Goal: Task Accomplishment & Management: Manage account settings

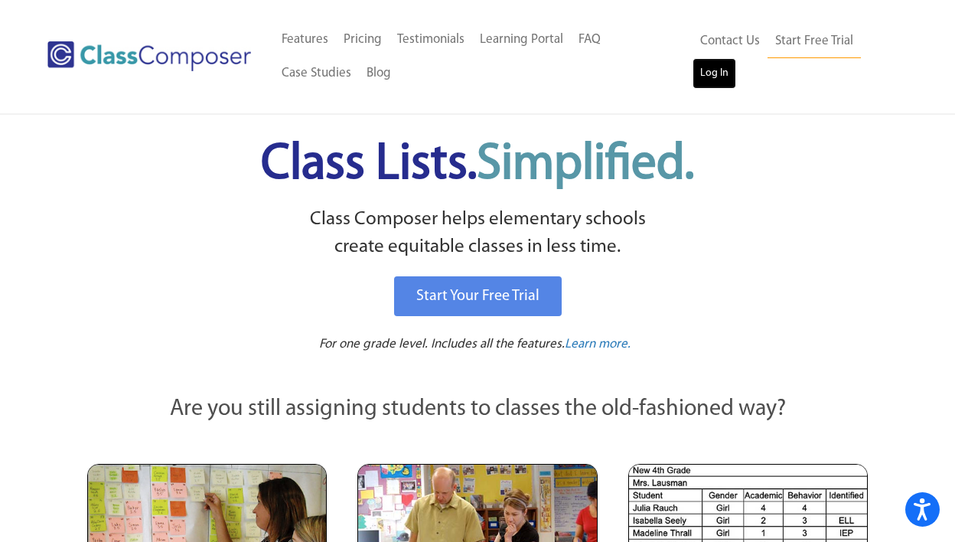
click at [713, 72] on link "Log In" at bounding box center [714, 73] width 44 height 31
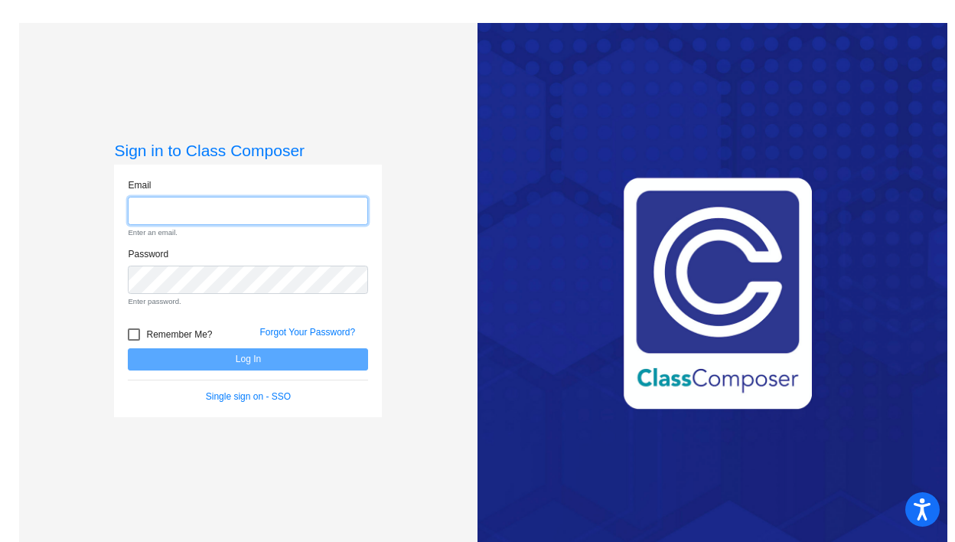
type input "[EMAIL_ADDRESS][DOMAIN_NAME]"
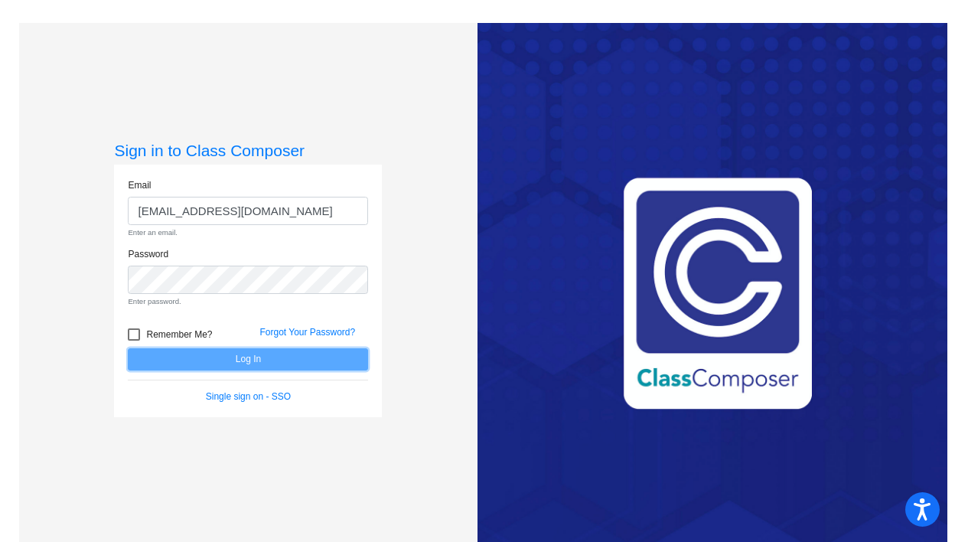
click at [245, 363] on form "Email wrighta@platteco.k12.mo.us Enter an email. Password Enter password. Remem…" at bounding box center [248, 290] width 240 height 225
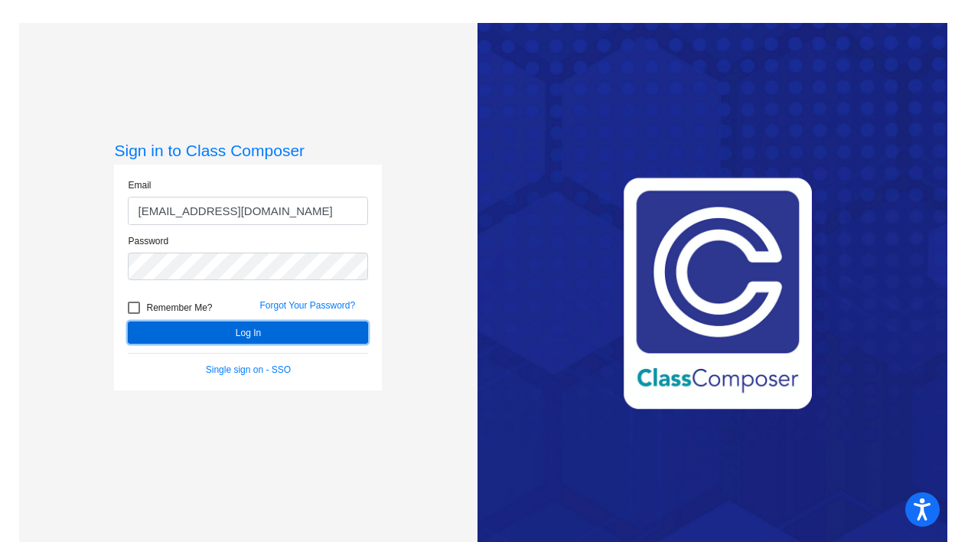
click at [249, 330] on button "Log In" at bounding box center [248, 332] width 240 height 22
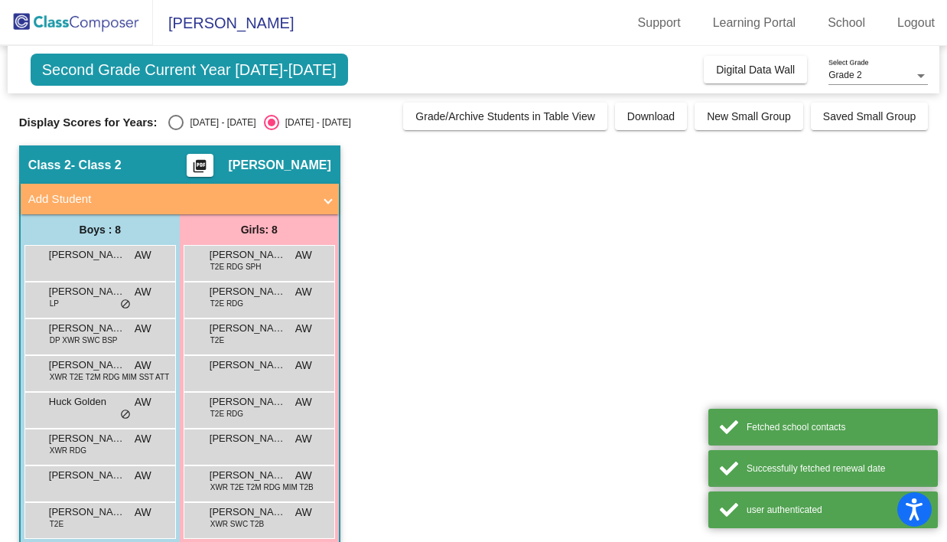
scroll to position [21, 0]
